Goal: Information Seeking & Learning: Learn about a topic

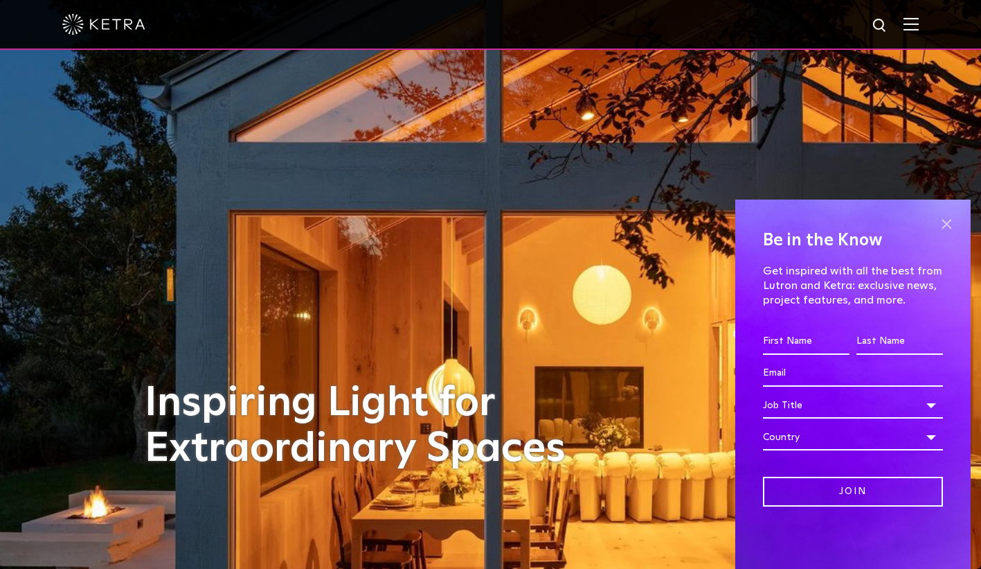
click at [943, 217] on span at bounding box center [946, 223] width 21 height 21
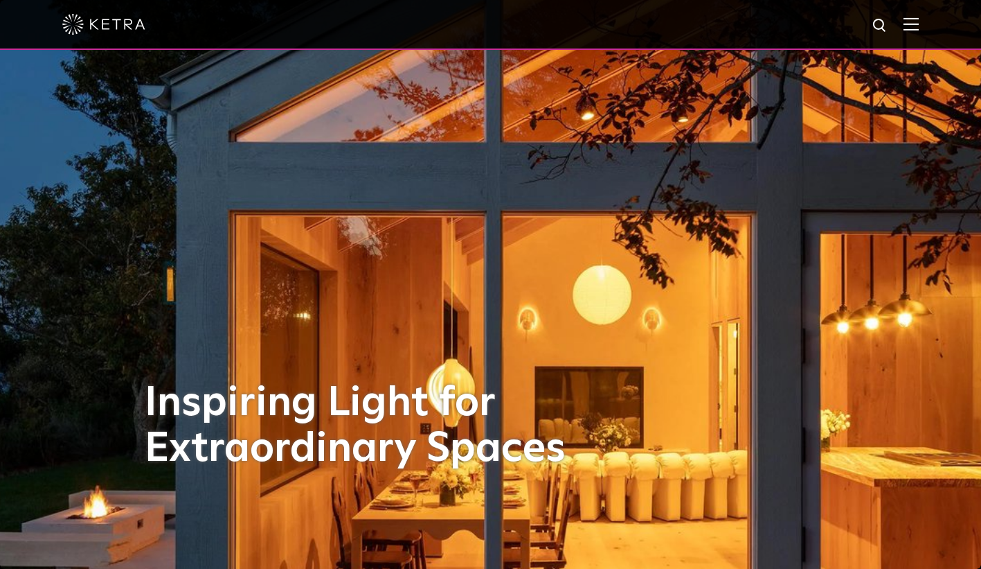
click at [919, 27] on img at bounding box center [911, 23] width 15 height 13
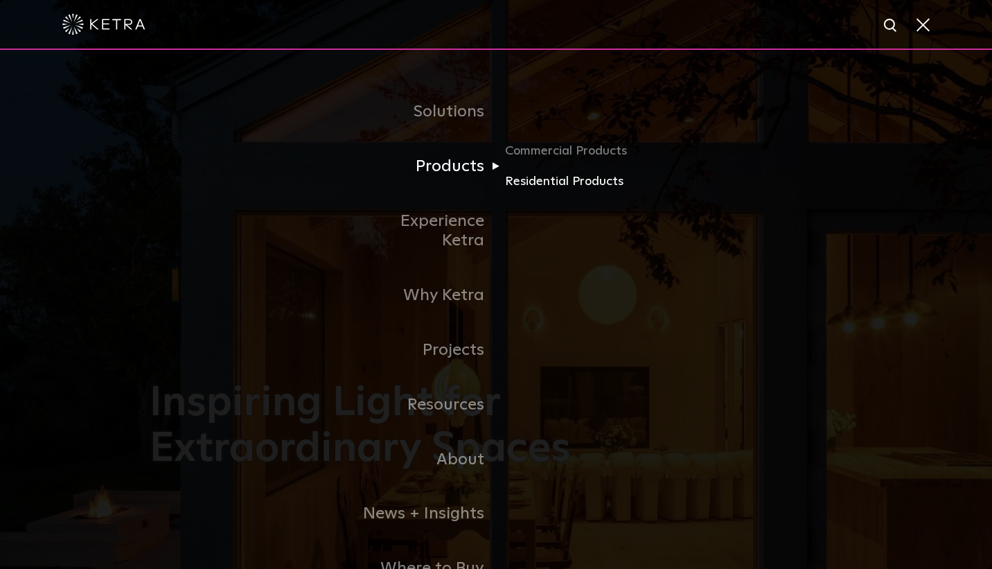
click at [540, 186] on link "Residential Products" at bounding box center [571, 182] width 133 height 20
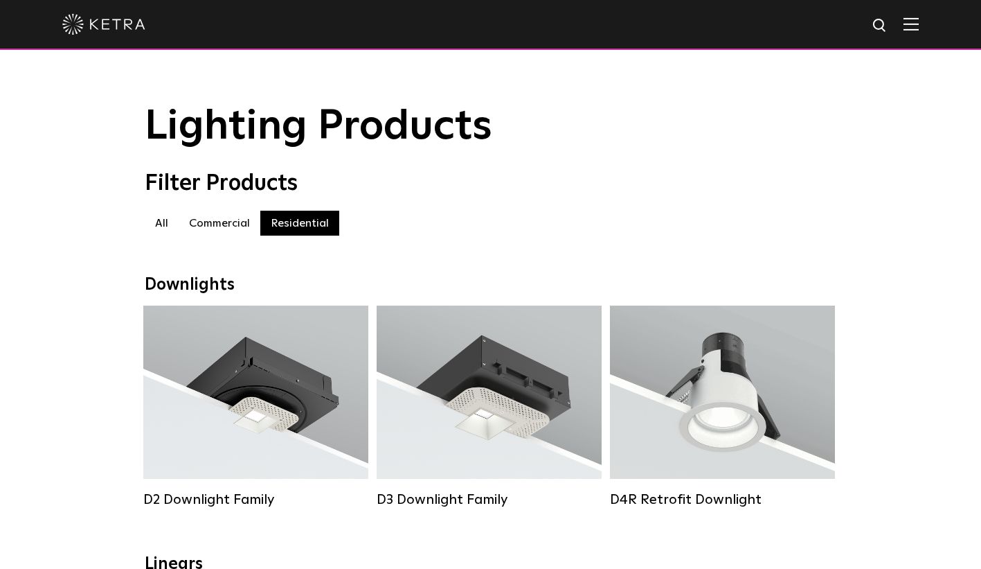
click at [216, 232] on label "Commercial" at bounding box center [220, 223] width 82 height 25
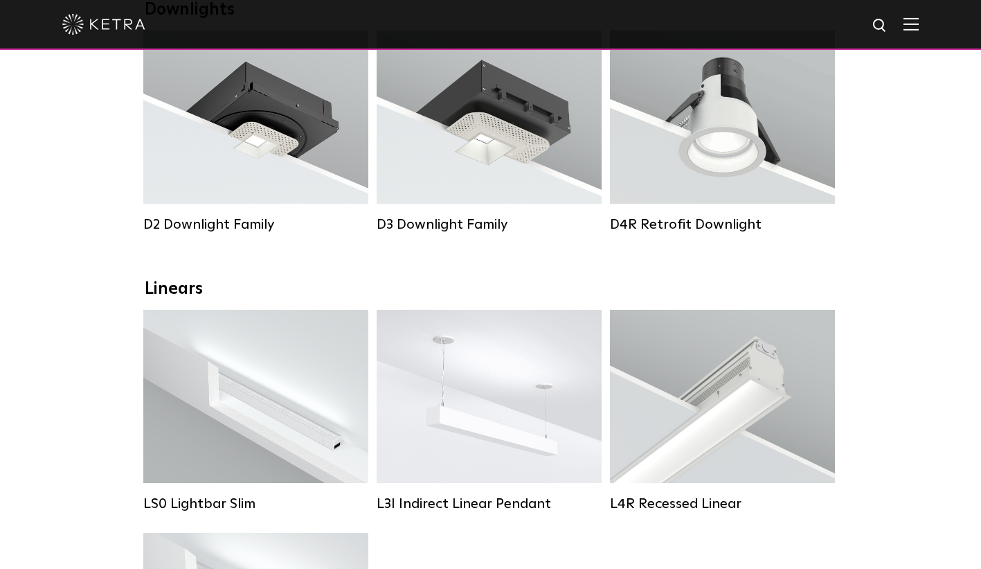
scroll to position [94, 0]
